Goal: Information Seeking & Learning: Understand process/instructions

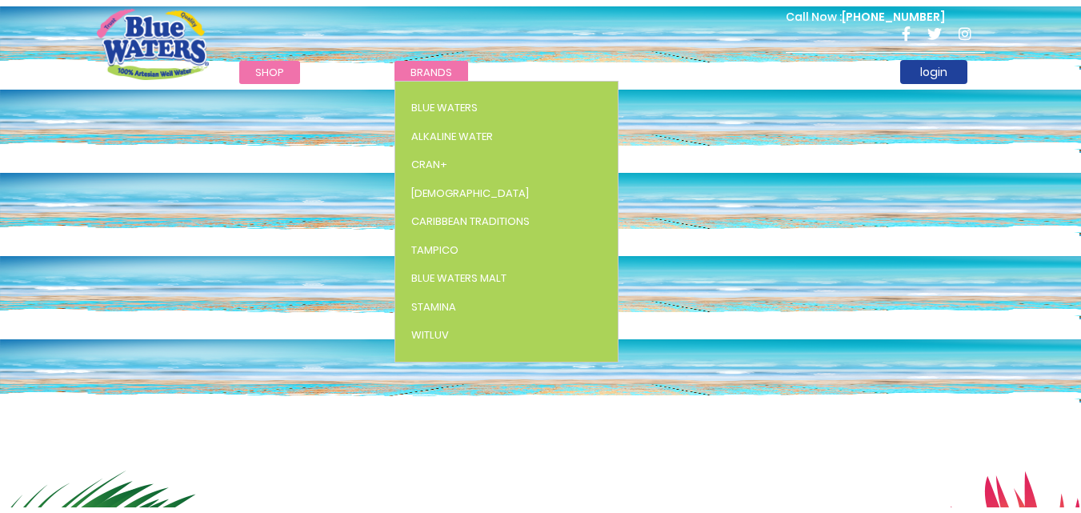
scroll to position [1351, 0]
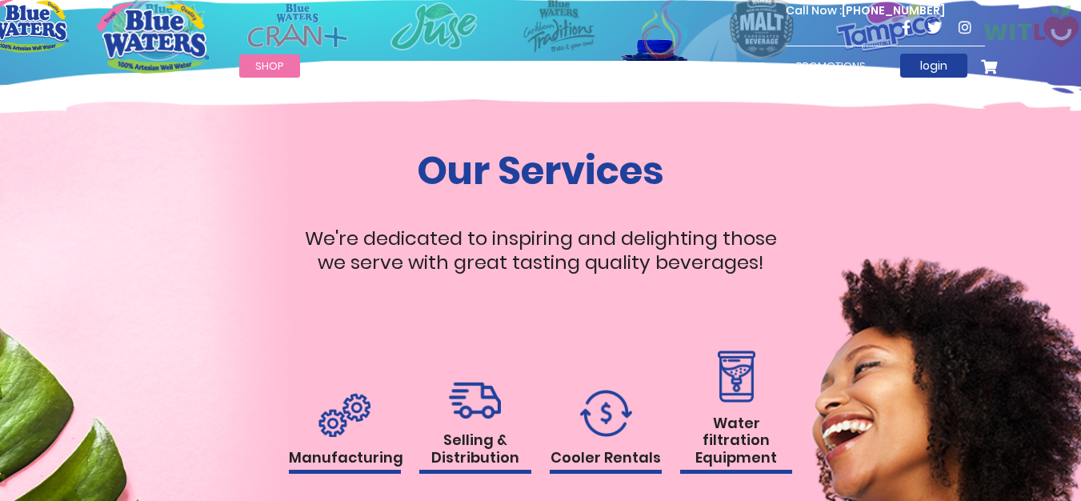
drag, startPoint x: 850, startPoint y: 429, endPoint x: 750, endPoint y: 426, distance: 100.0
click at [839, 429] on div "Our Services We're dedicated to inspiring and delighting those we serve with gr…" at bounding box center [541, 365] width 912 height 434
click at [680, 395] on link "Water filtration Equipment" at bounding box center [736, 412] width 112 height 124
drag, startPoint x: 681, startPoint y: 394, endPoint x: 698, endPoint y: 402, distance: 18.3
click at [698, 402] on link "Water filtration Equipment" at bounding box center [736, 412] width 112 height 124
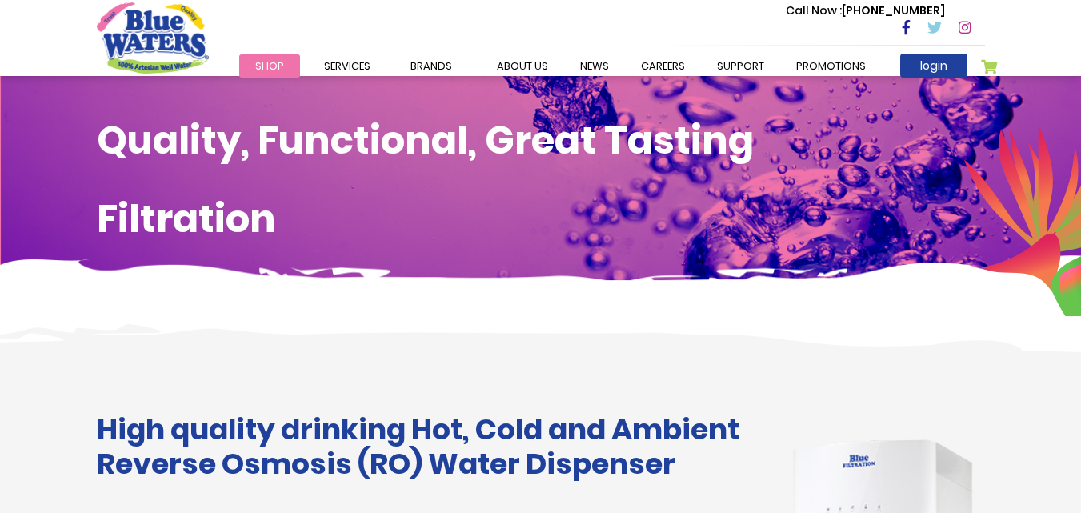
scroll to position [320, 0]
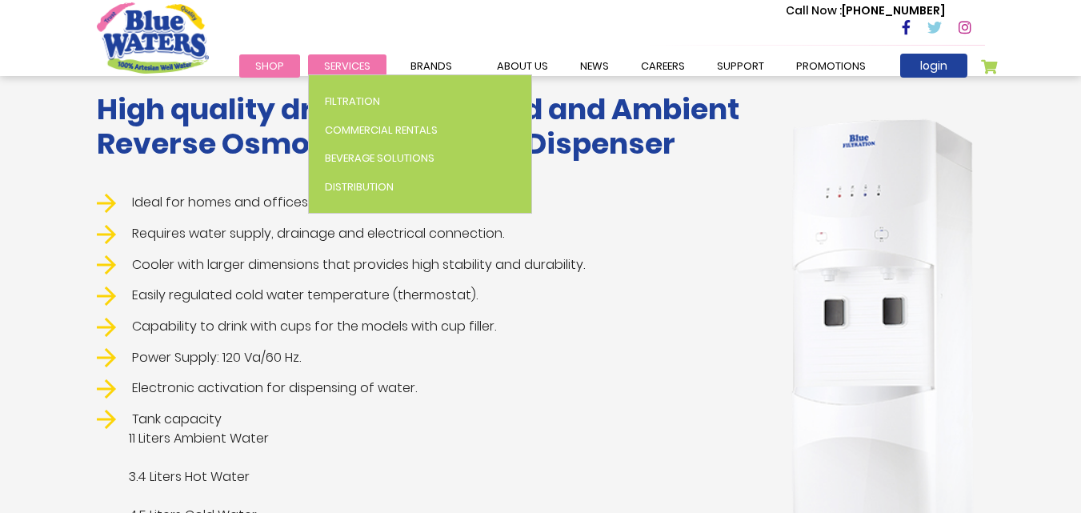
click at [360, 66] on span "Services" at bounding box center [347, 65] width 46 height 15
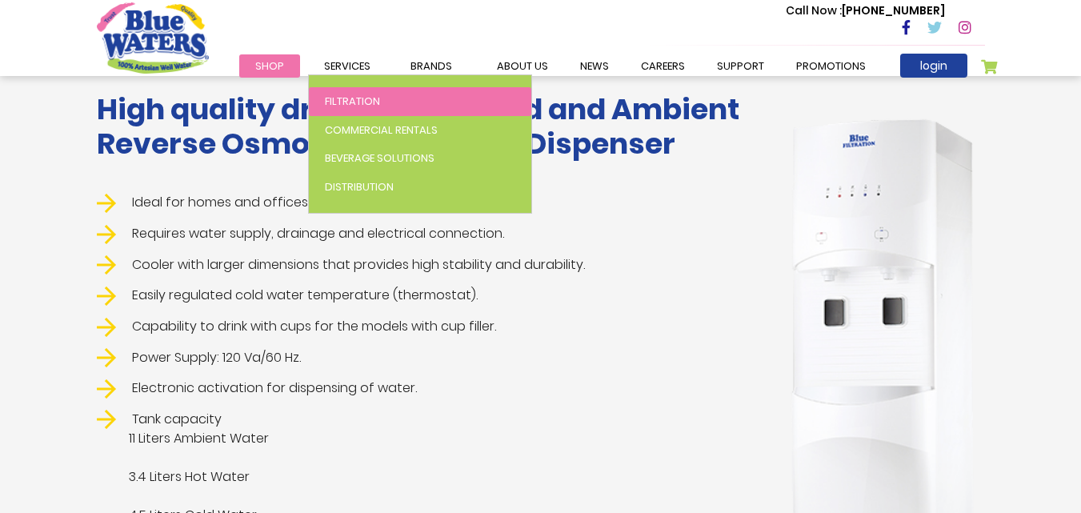
click at [382, 93] on link "Filtration" at bounding box center [420, 101] width 222 height 29
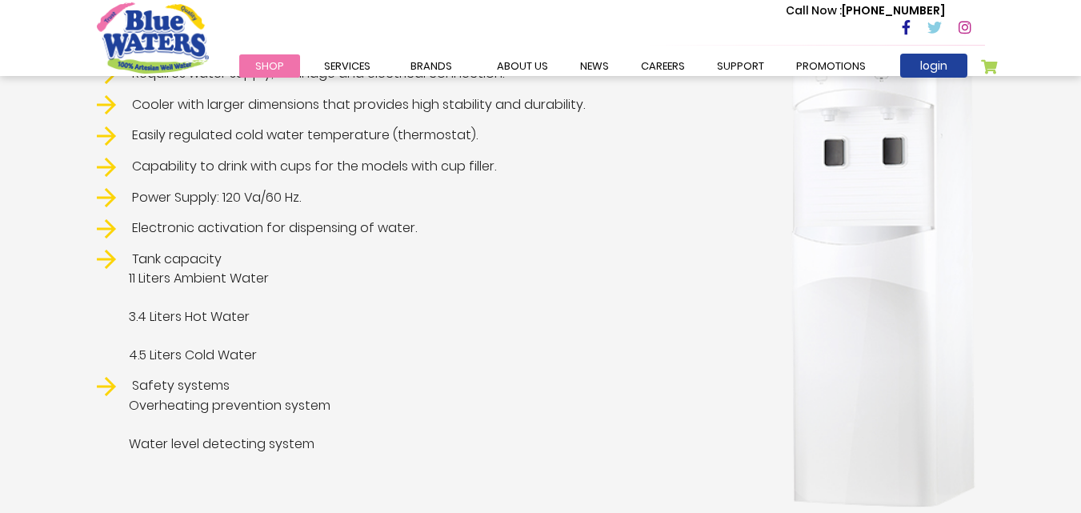
scroll to position [320, 0]
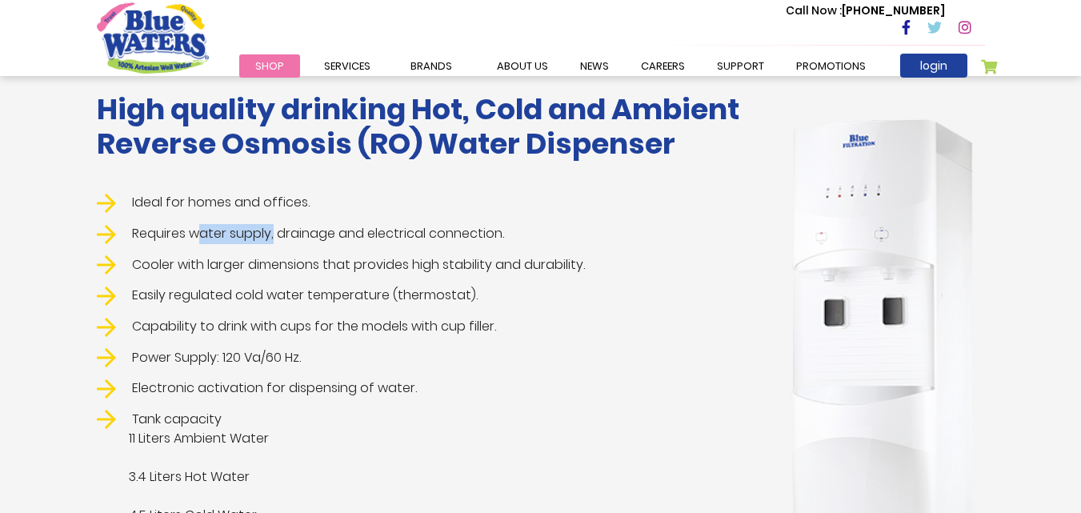
drag, startPoint x: 198, startPoint y: 234, endPoint x: 274, endPoint y: 239, distance: 76.2
click at [274, 239] on li "Requires water supply, drainage and electrical connection." at bounding box center [427, 234] width 660 height 20
copy li "water supply"
